Goal: Information Seeking & Learning: Learn about a topic

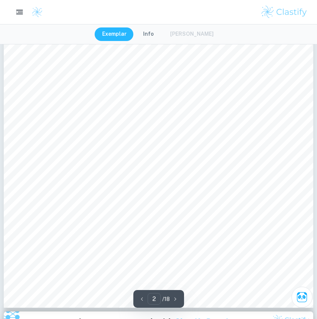
scroll to position [494, 0]
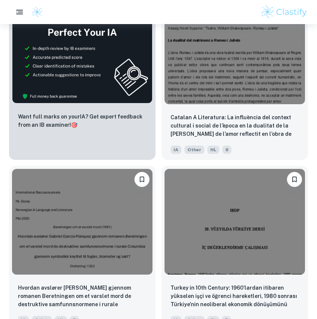
scroll to position [1838, 0]
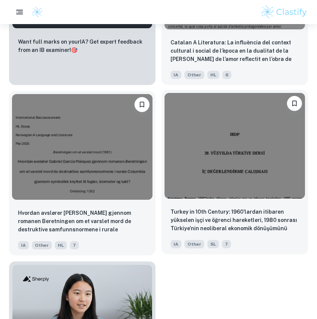
click at [221, 181] on img at bounding box center [235, 146] width 141 height 106
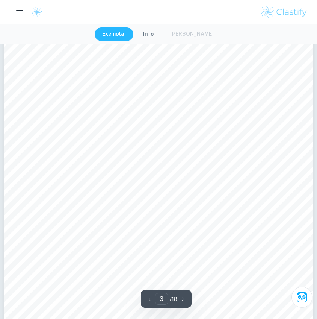
scroll to position [943, 0]
type input "5"
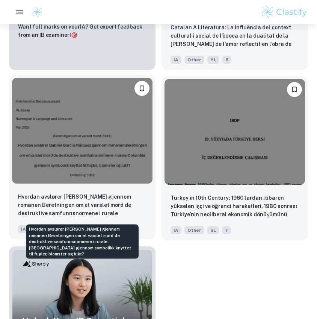
scroll to position [1849, 0]
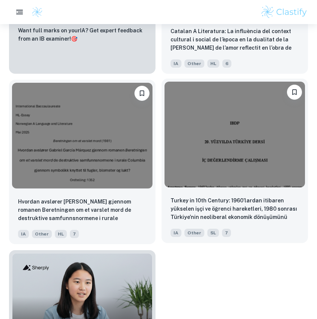
click at [236, 168] on img at bounding box center [235, 135] width 141 height 106
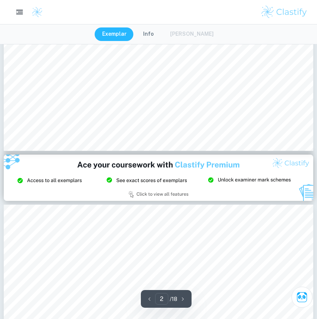
type input "3"
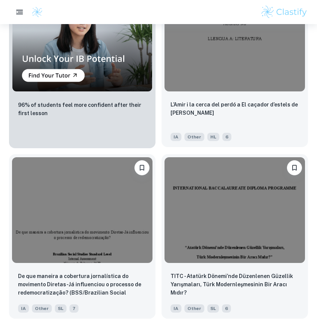
scroll to position [753, 0]
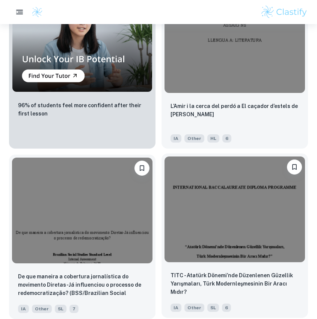
click at [190, 207] on img at bounding box center [235, 209] width 141 height 106
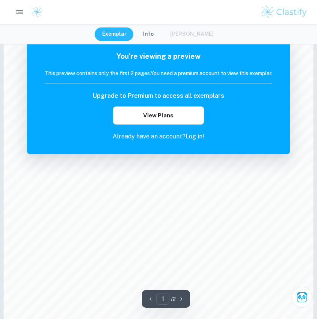
scroll to position [664, 0]
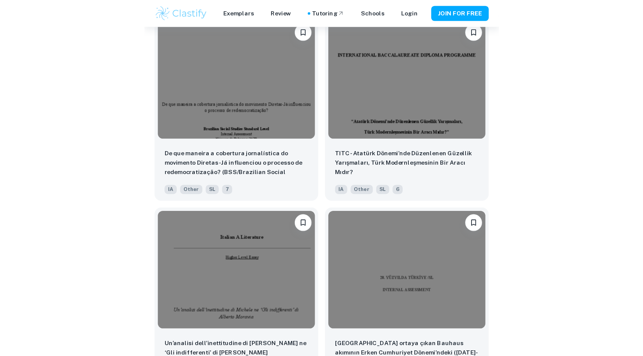
scroll to position [823, 0]
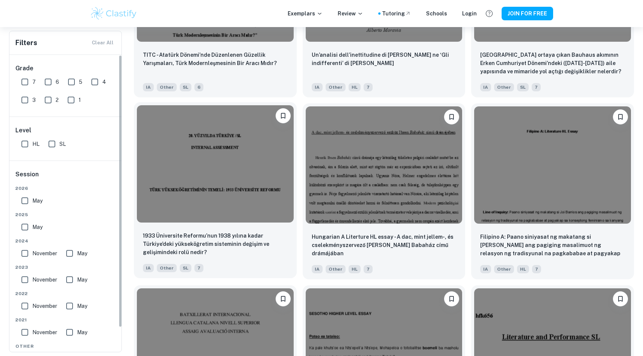
click at [152, 150] on img at bounding box center [215, 163] width 157 height 117
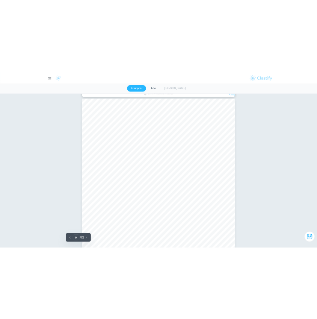
scroll to position [3740, 0]
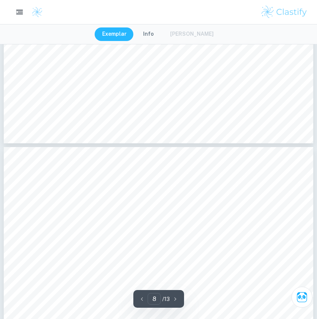
type input "7"
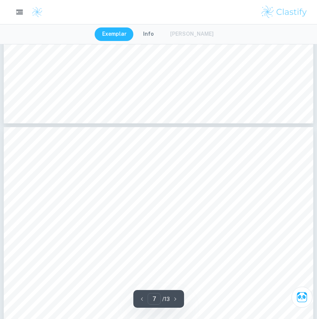
scroll to position [2671, 0]
